Goal: Task Accomplishment & Management: Complete application form

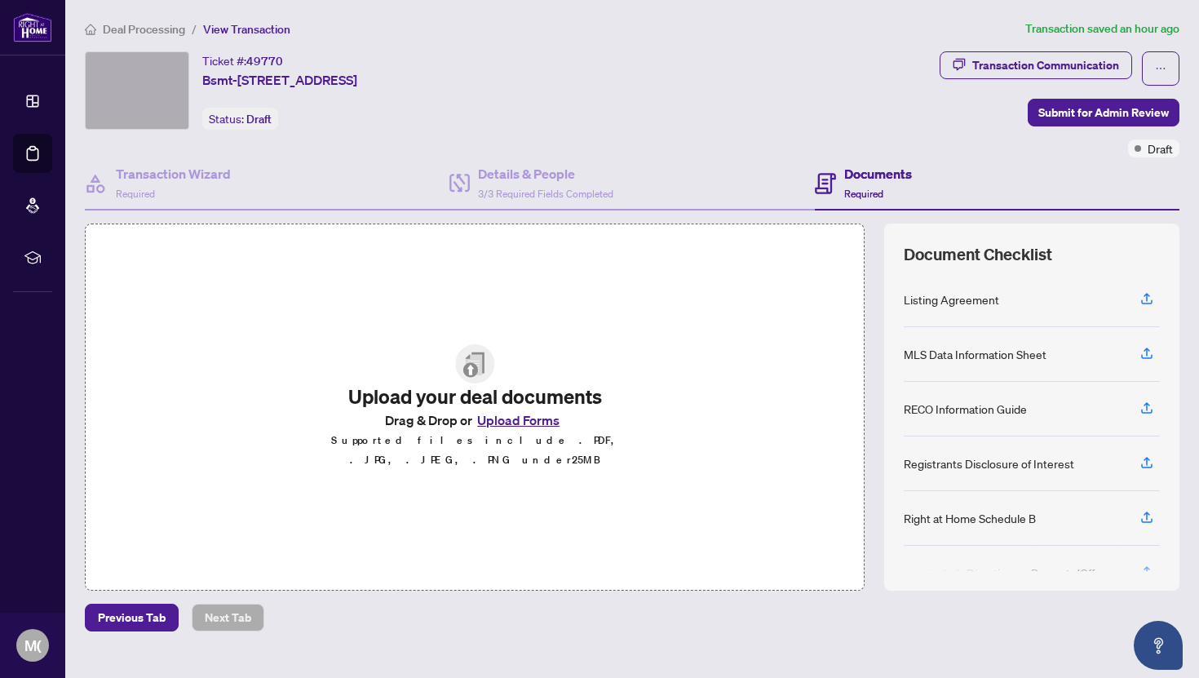
scroll to position [29, 0]
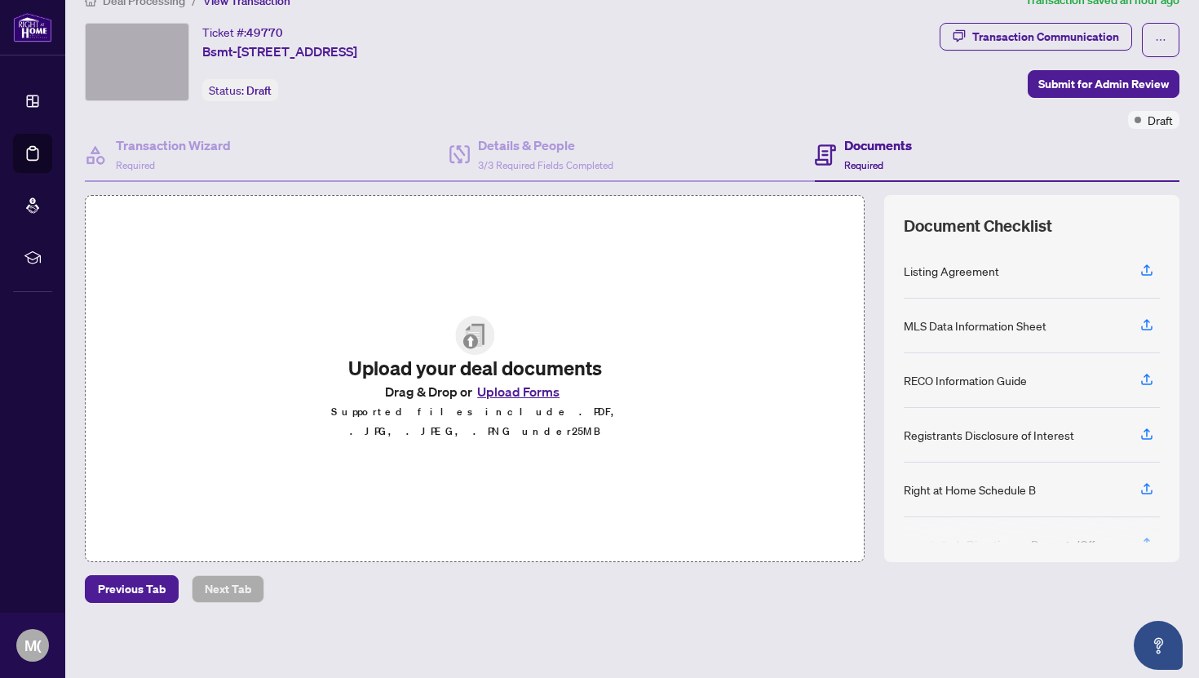
click at [507, 394] on button "Upload Forms" at bounding box center [518, 391] width 92 height 21
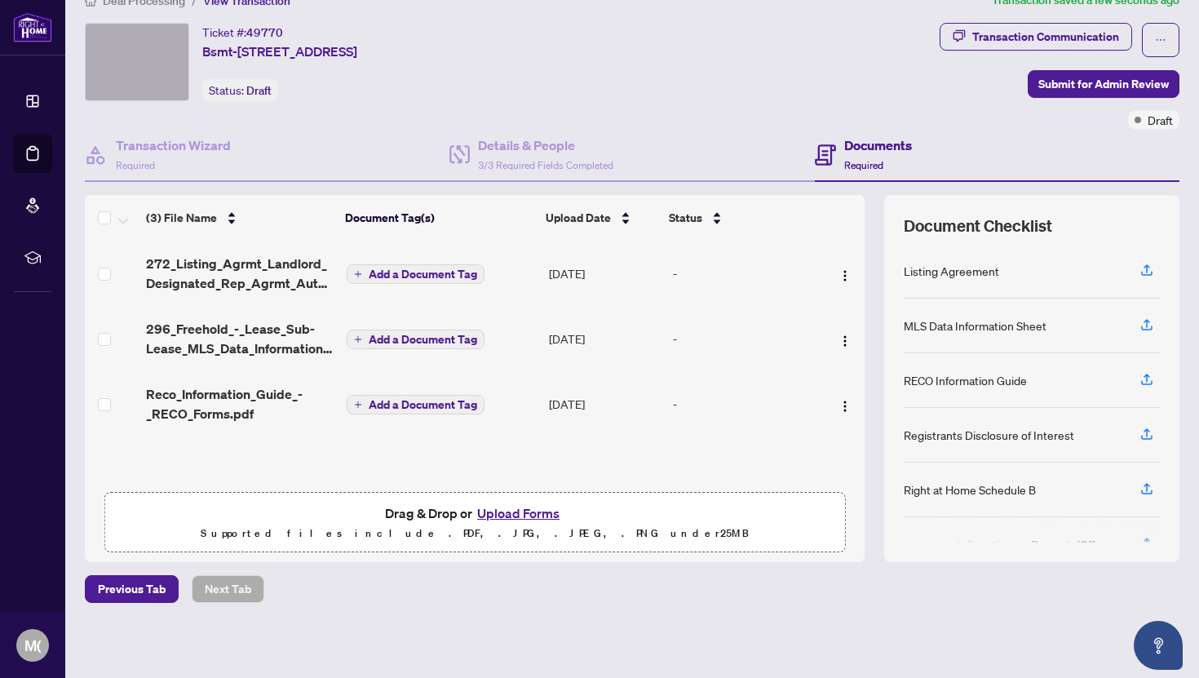
click at [414, 272] on span "Add a Document Tag" at bounding box center [423, 273] width 108 height 11
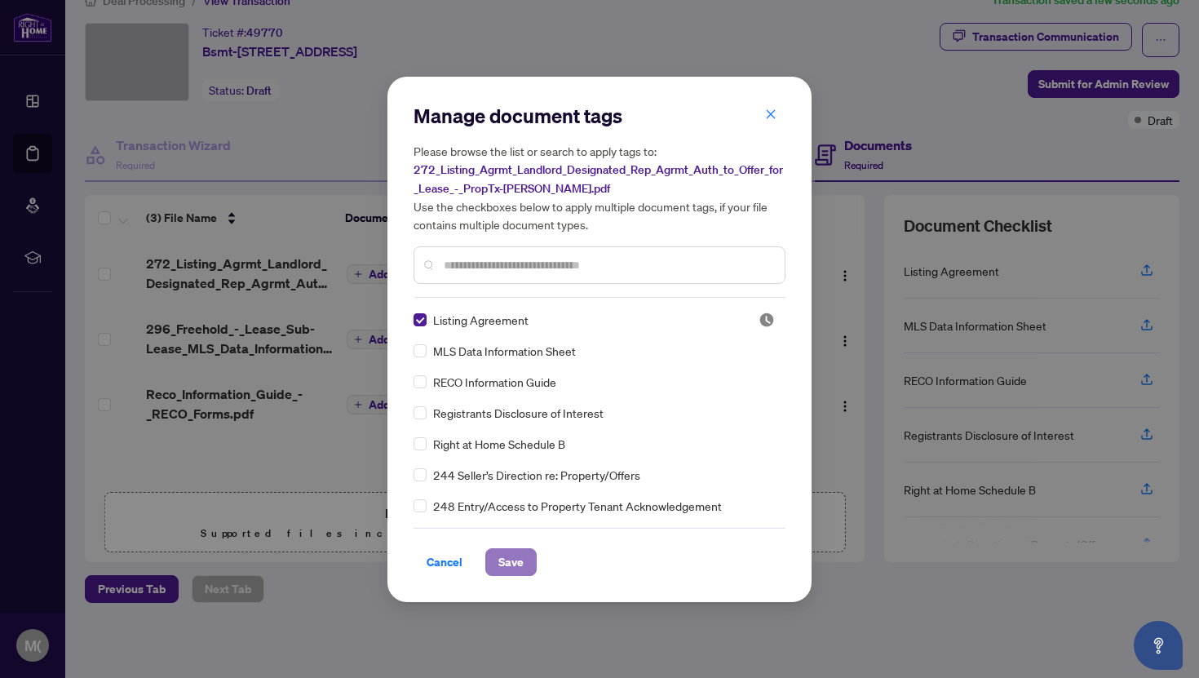
click at [528, 563] on button "Save" at bounding box center [510, 562] width 51 height 28
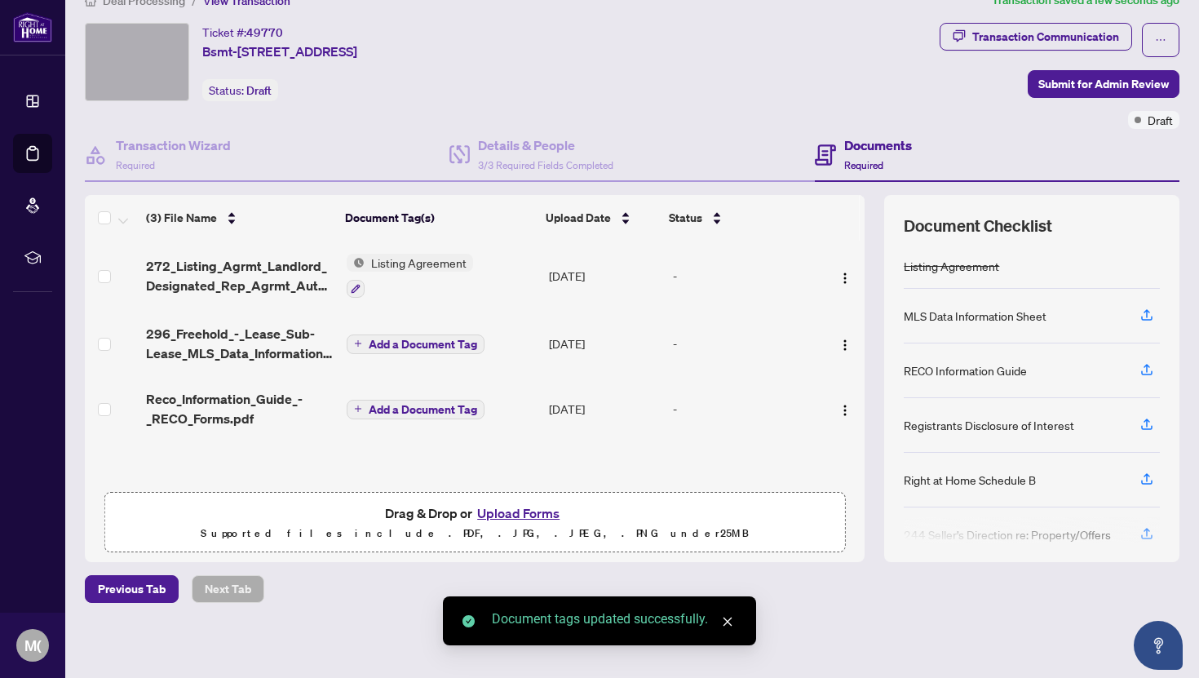
click at [386, 339] on span "Add a Document Tag" at bounding box center [423, 344] width 108 height 11
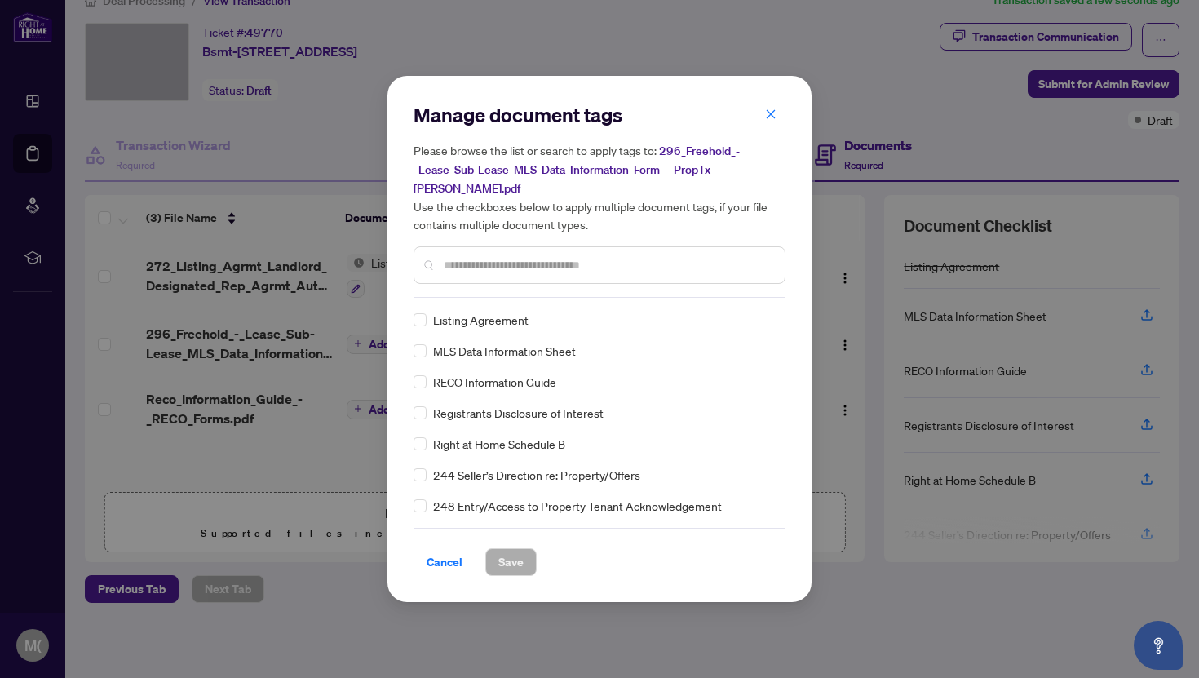
click at [427, 342] on div "MLS Data Information Sheet" at bounding box center [595, 351] width 362 height 18
click at [526, 551] on button "Save" at bounding box center [510, 562] width 51 height 28
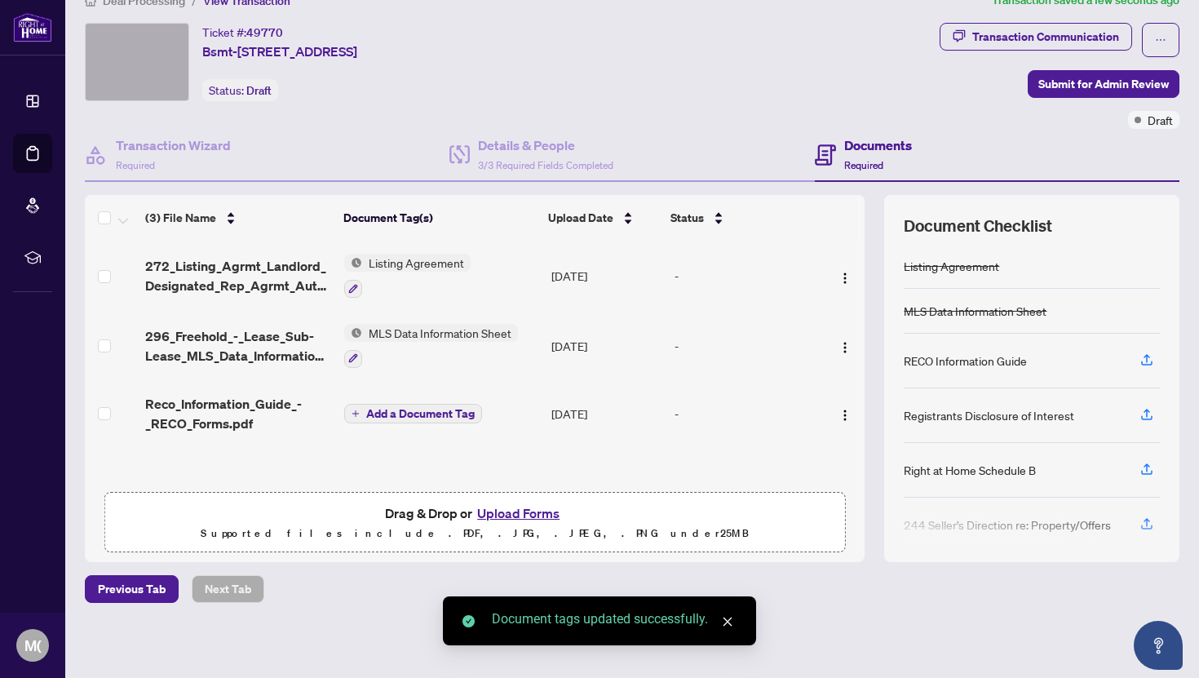
click at [359, 406] on button "Add a Document Tag" at bounding box center [413, 414] width 138 height 20
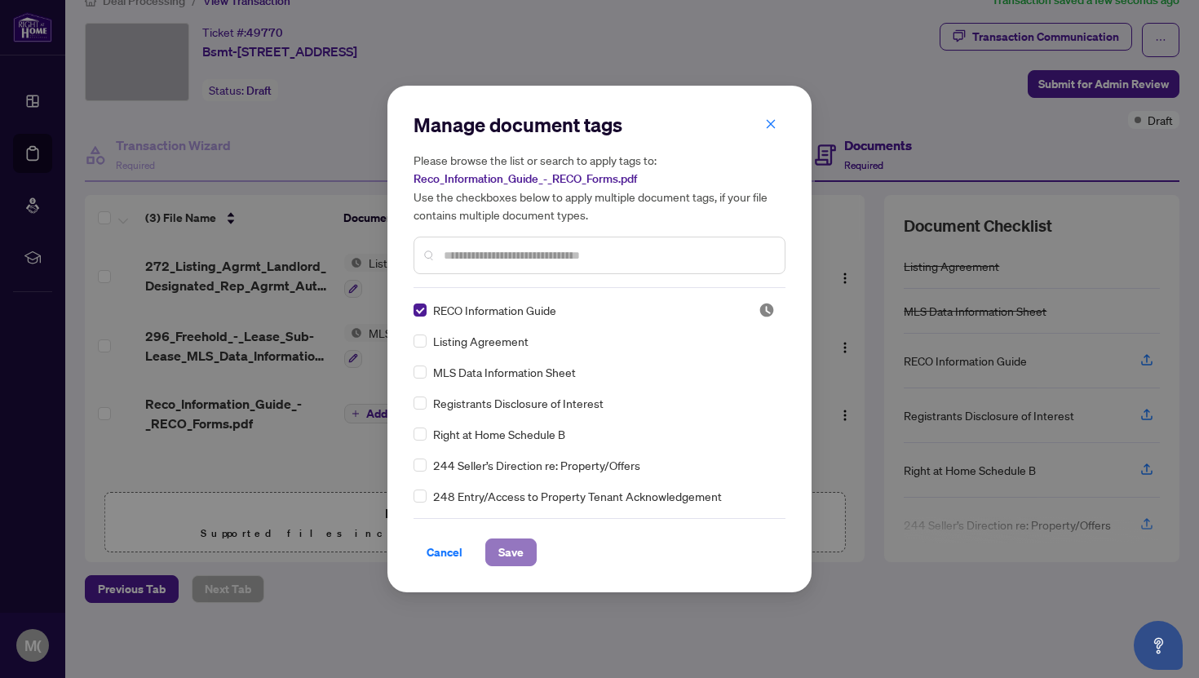
click at [510, 551] on span "Save" at bounding box center [510, 552] width 25 height 26
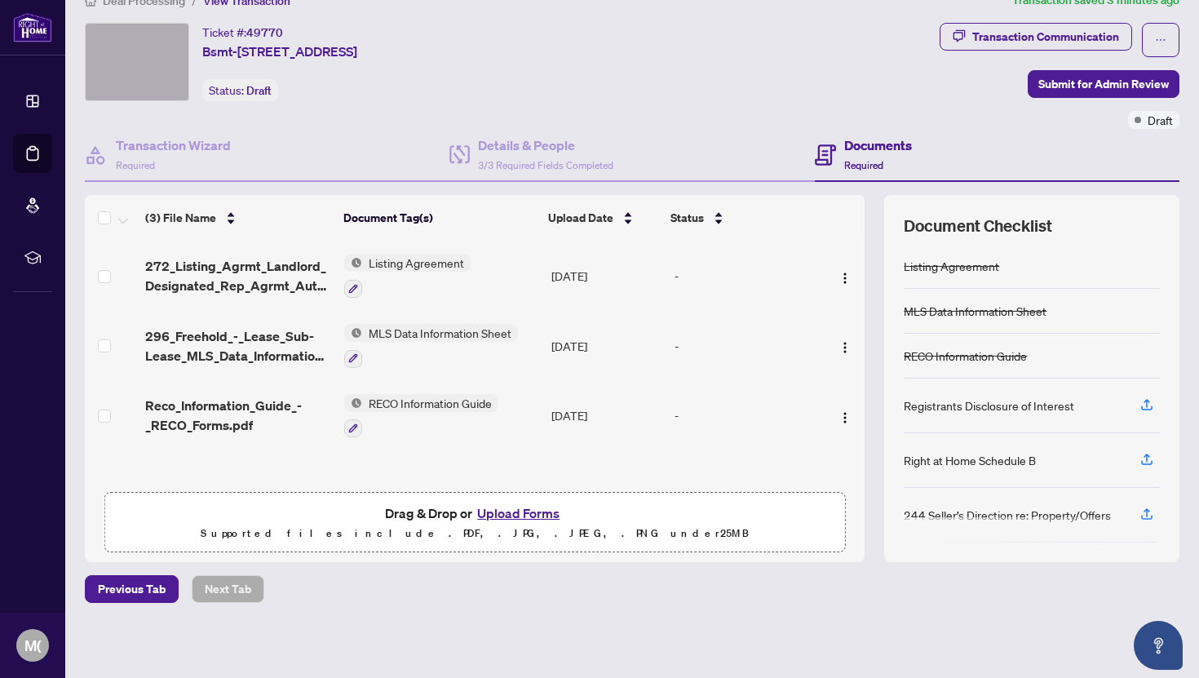
scroll to position [0, 0]
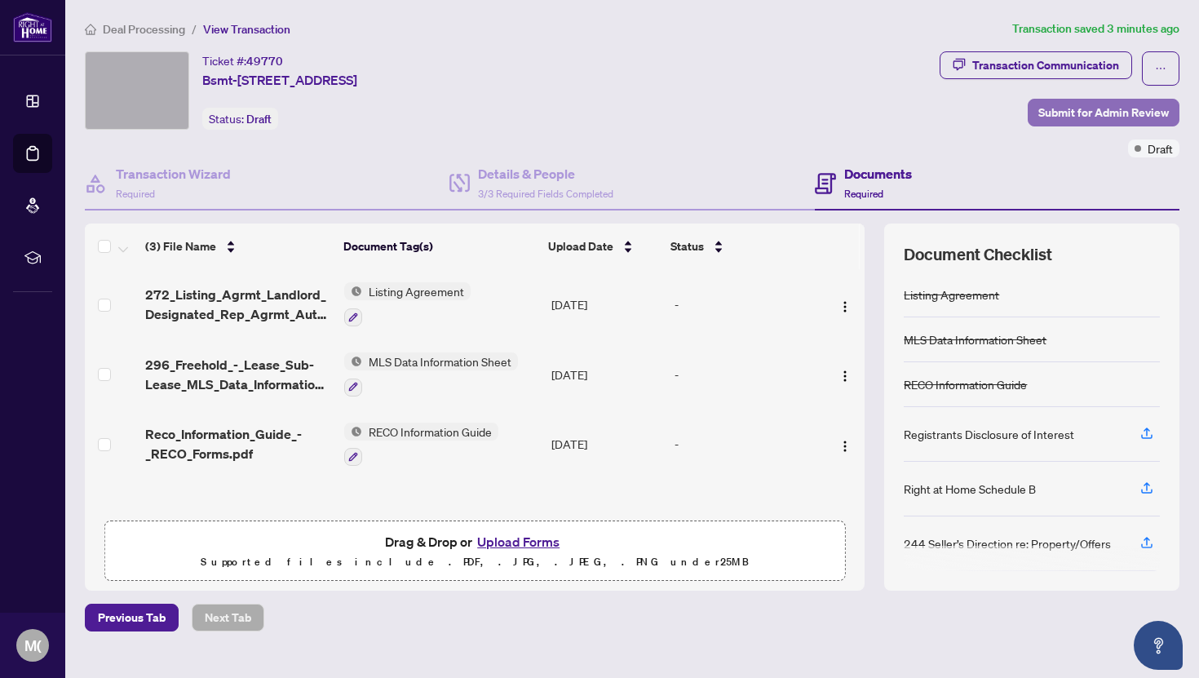
click at [1100, 108] on span "Submit for Admin Review" at bounding box center [1103, 113] width 131 height 26
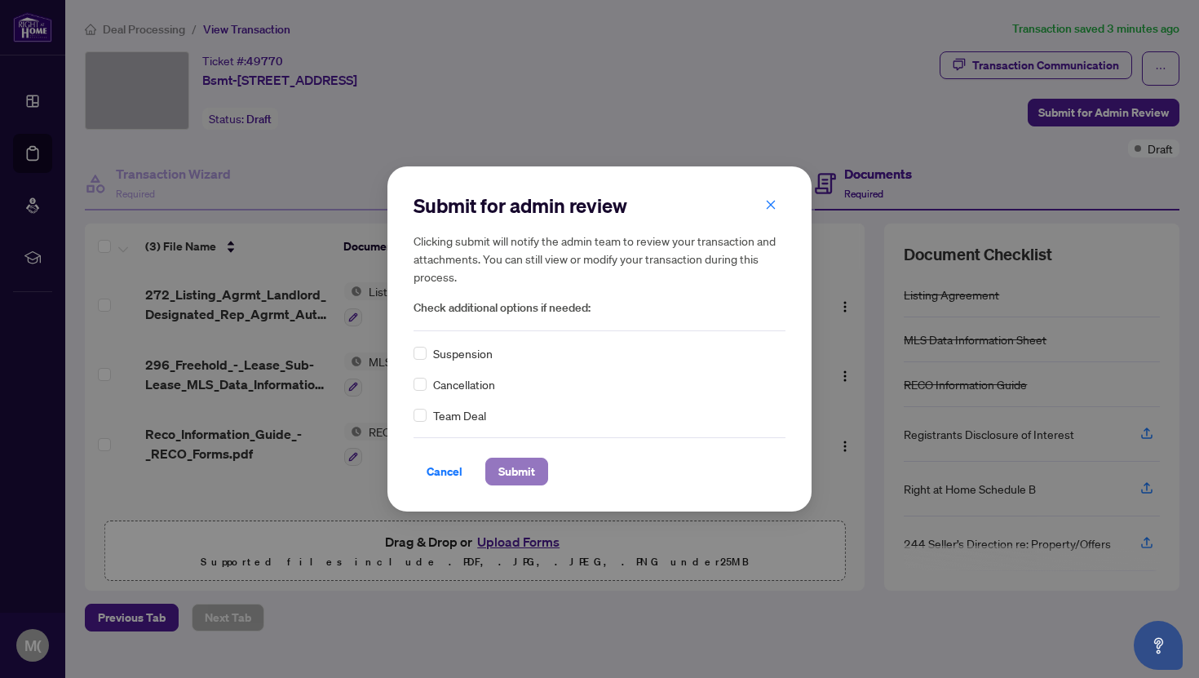
click at [508, 467] on span "Submit" at bounding box center [516, 471] width 37 height 26
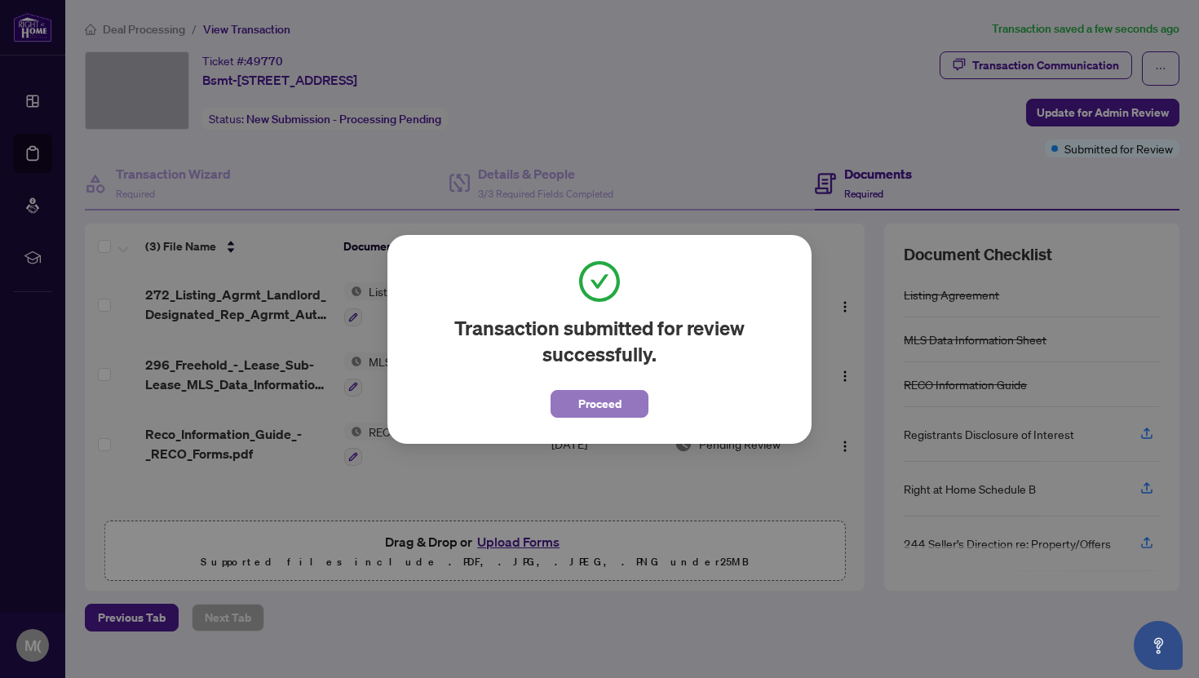
click at [578, 395] on span "Proceed" at bounding box center [599, 404] width 43 height 26
